Goal: Task Accomplishment & Management: Use online tool/utility

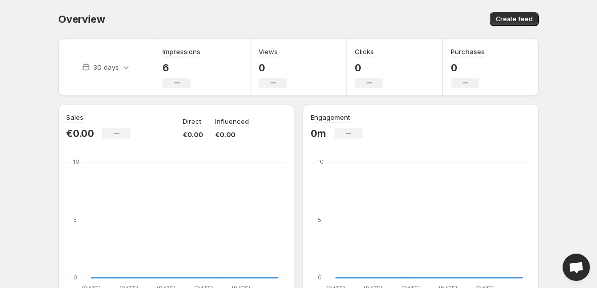
click at [128, 28] on div "Overview. This page is ready Overview Create feed" at bounding box center [298, 19] width 481 height 38
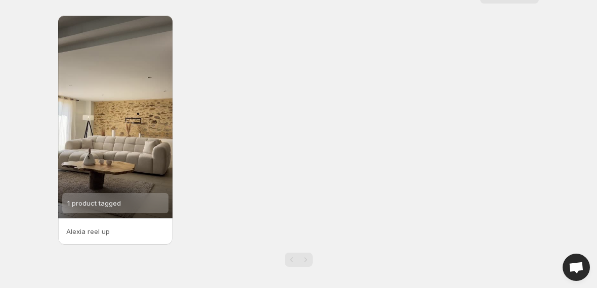
scroll to position [22, 0]
click at [95, 231] on p "Alexia reel up" at bounding box center [115, 232] width 98 height 10
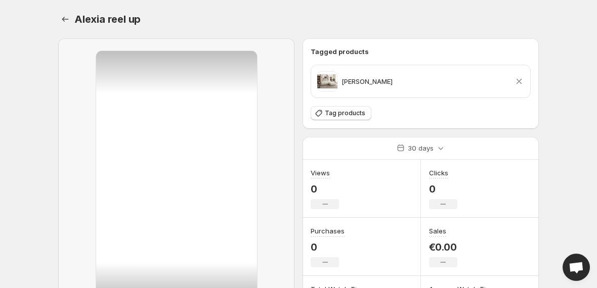
click at [65, 11] on div "Alexia reel up. This page is ready [PERSON_NAME] up" at bounding box center [298, 19] width 481 height 38
click at [65, 18] on icon "Settings" at bounding box center [65, 19] width 10 height 10
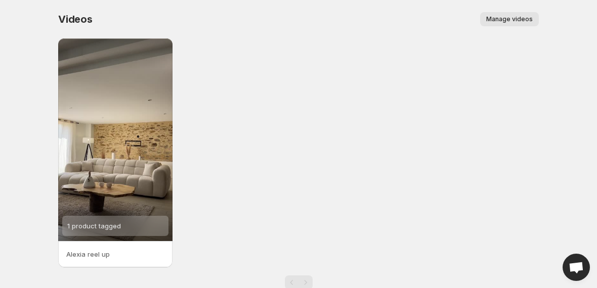
click at [516, 20] on span "Manage videos" at bounding box center [509, 19] width 47 height 8
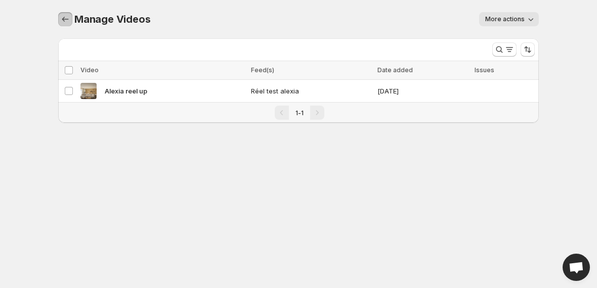
click at [63, 18] on icon "Manage Videos" at bounding box center [65, 19] width 10 height 10
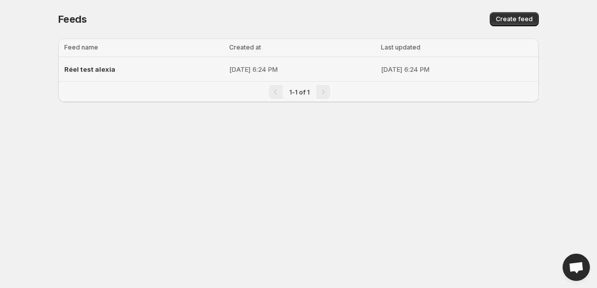
click at [407, 81] on nav "1-1 of 1" at bounding box center [298, 91] width 481 height 21
click at [407, 77] on td "[DATE] 6:24 PM" at bounding box center [458, 69] width 161 height 25
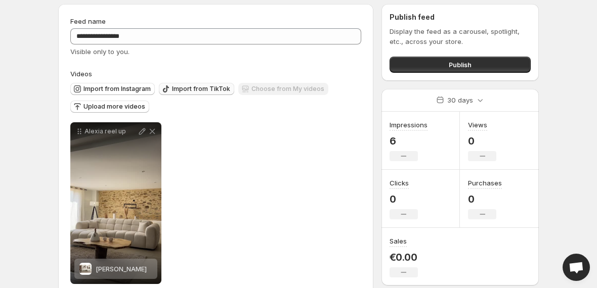
scroll to position [55, 0]
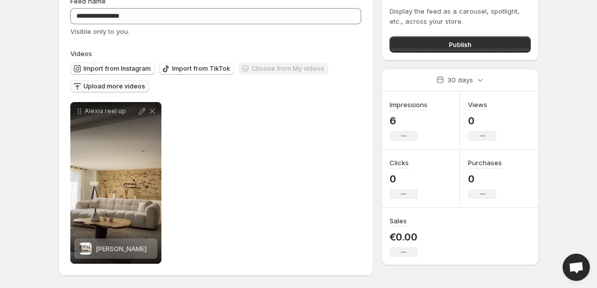
click at [121, 86] on span "Upload more videos" at bounding box center [115, 86] width 62 height 8
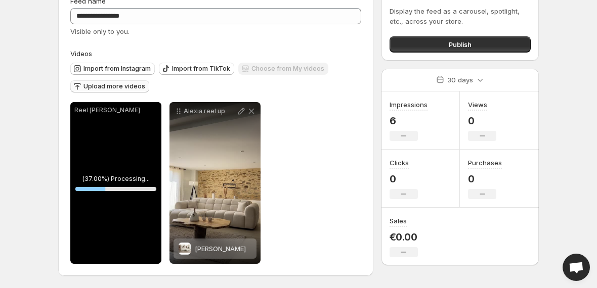
click at [122, 156] on div "Reel [PERSON_NAME]" at bounding box center [115, 183] width 91 height 162
click at [139, 84] on span "Upload more videos" at bounding box center [115, 86] width 62 height 8
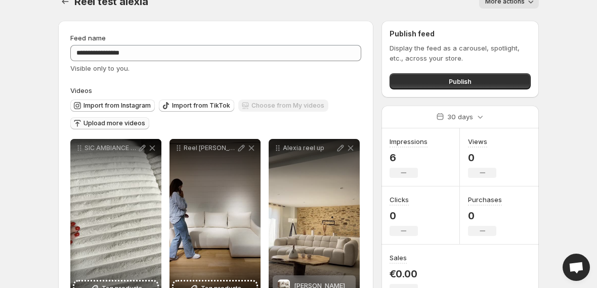
scroll to position [0, 0]
